Goal: Task Accomplishment & Management: Manage account settings

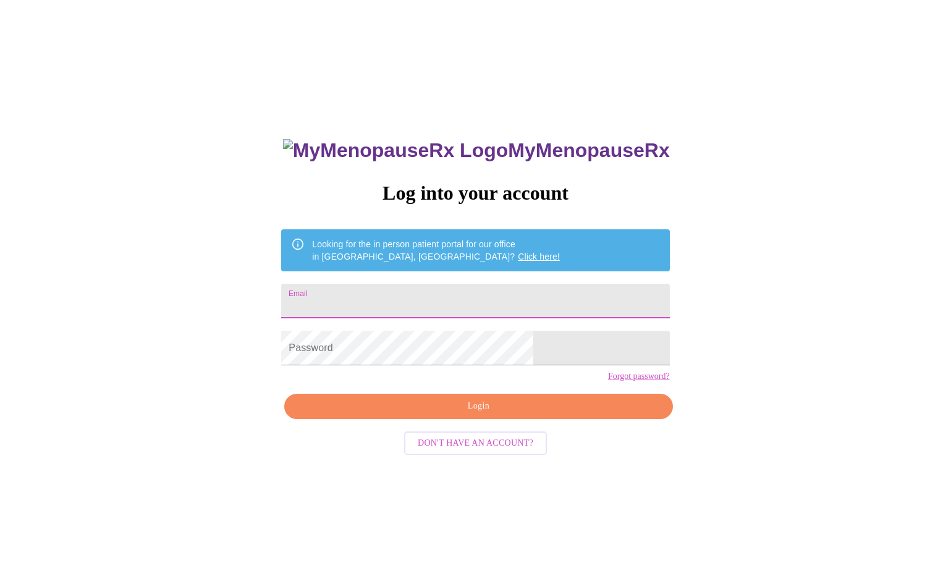
click at [397, 289] on input "Email" at bounding box center [475, 301] width 388 height 35
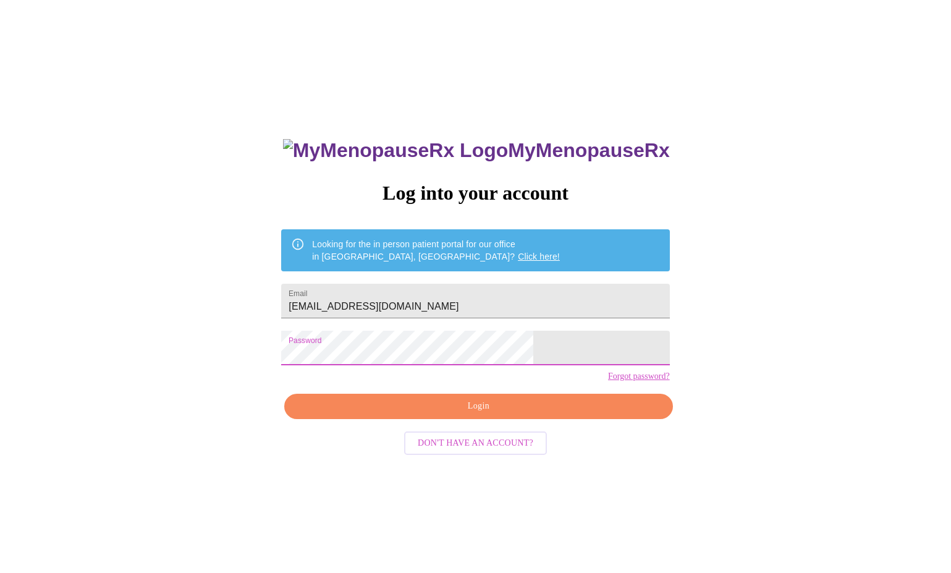
click at [500, 414] on span "Login" at bounding box center [479, 406] width 360 height 15
click at [470, 414] on span "Login" at bounding box center [479, 406] width 360 height 15
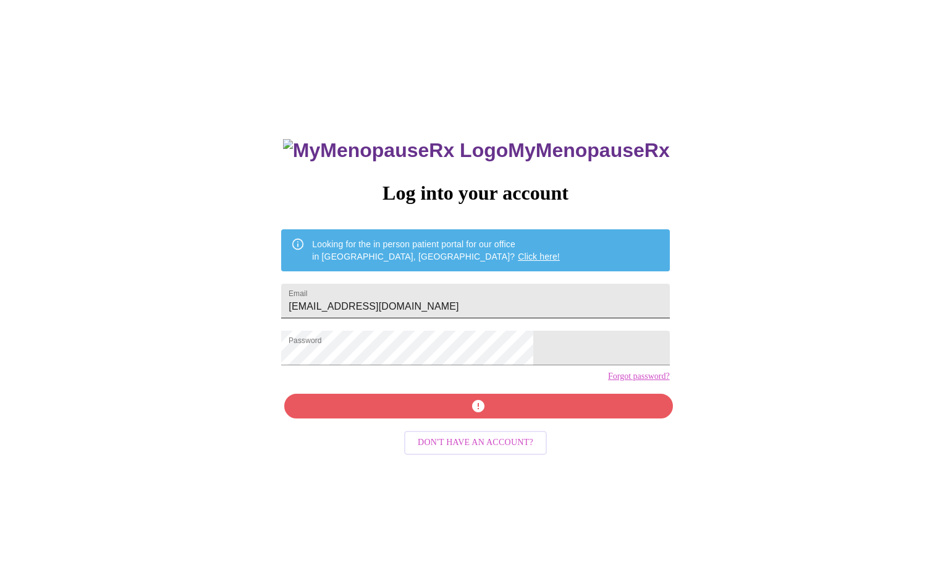
click at [453, 302] on input "kjwisman@yahoo.co" at bounding box center [475, 301] width 388 height 35
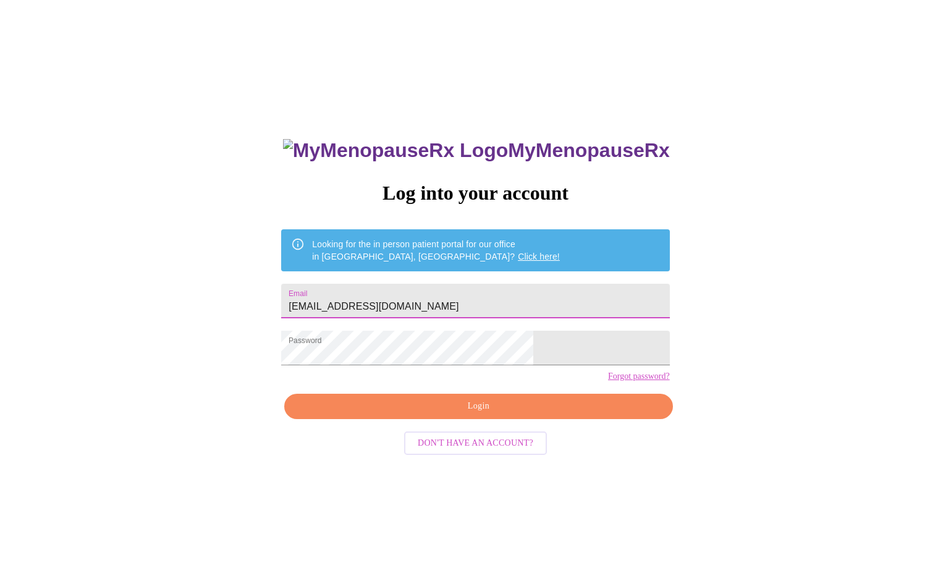
type input "kjwisman@yahoo.com"
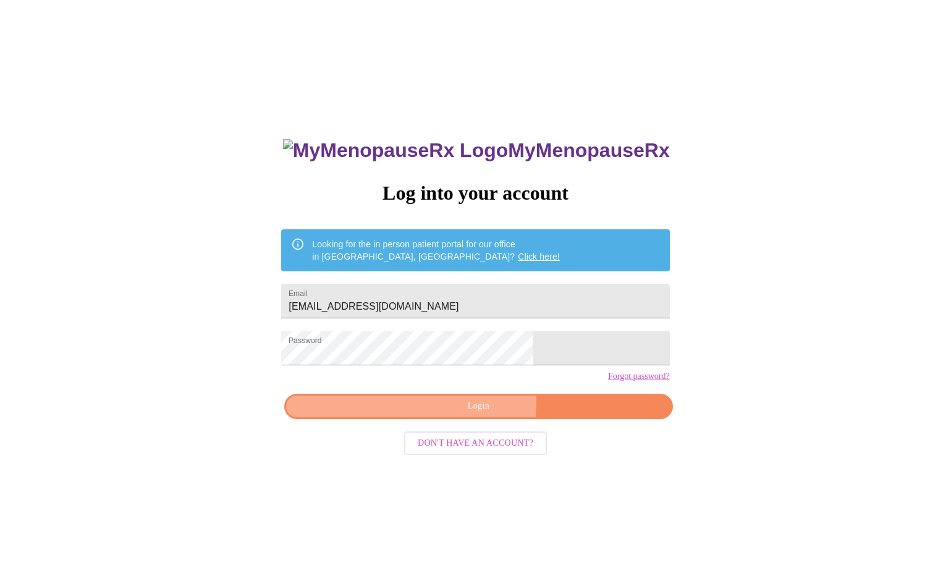
drag, startPoint x: 452, startPoint y: 424, endPoint x: 452, endPoint y: 433, distance: 8.7
click at [452, 414] on span "Login" at bounding box center [479, 406] width 360 height 15
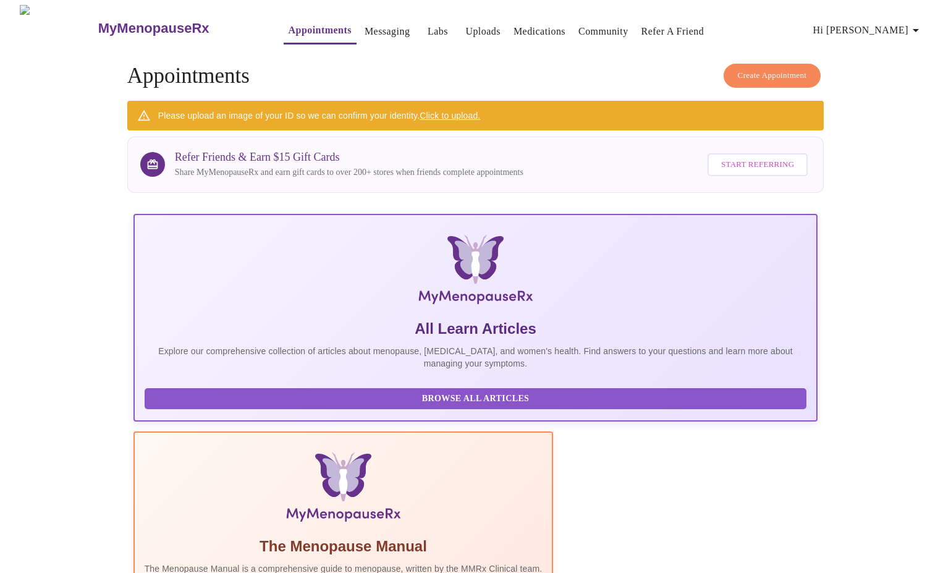
click at [919, 26] on icon "button" at bounding box center [916, 30] width 15 height 15
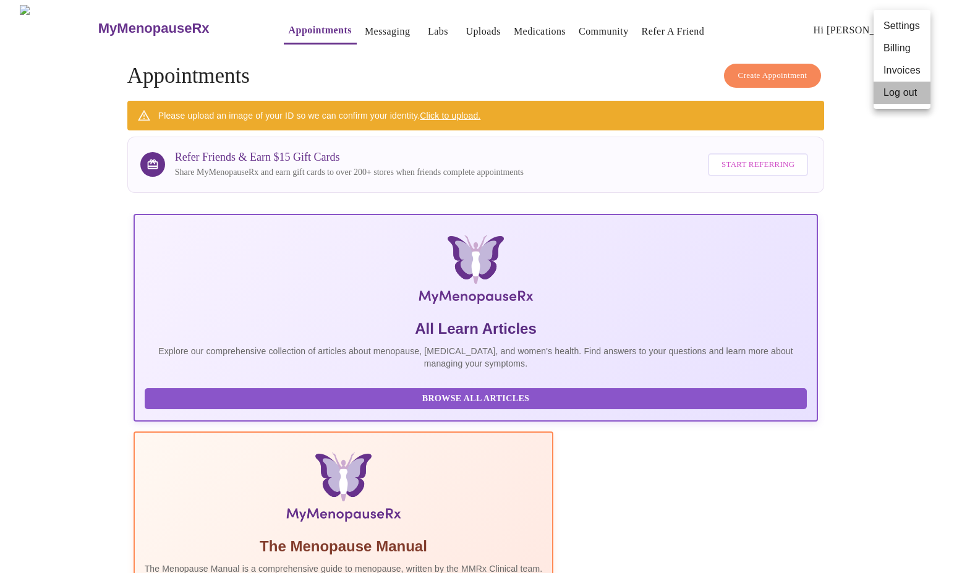
click at [905, 95] on li "Log out" at bounding box center [901, 93] width 57 height 22
